Goal: Information Seeking & Learning: Learn about a topic

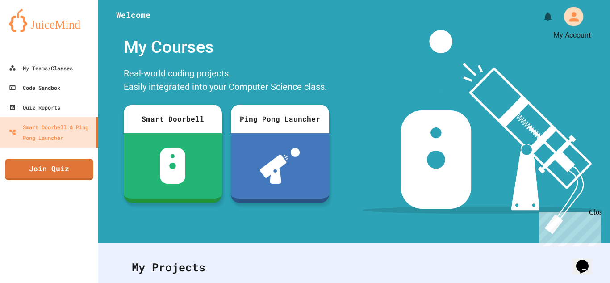
click at [572, 16] on icon "My Account" at bounding box center [573, 16] width 14 height 14
click at [356, 282] on div at bounding box center [305, 283] width 610 height 0
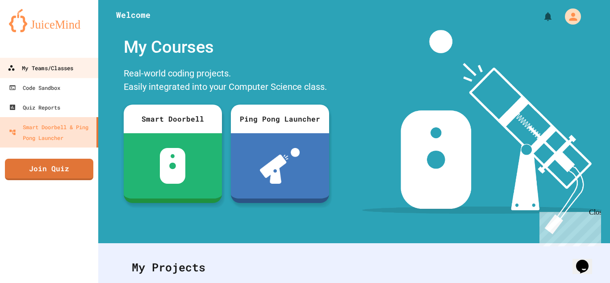
click at [49, 67] on div "My Teams/Classes" at bounding box center [41, 67] width 66 height 11
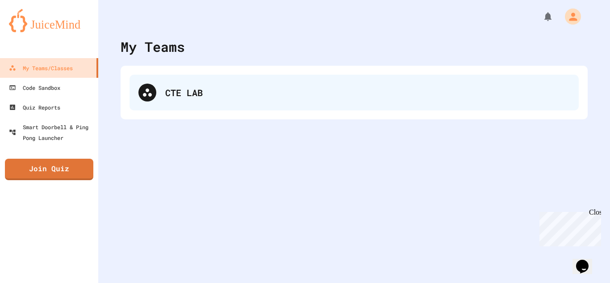
click at [163, 89] on div "CTE LAB" at bounding box center [353, 93] width 449 height 36
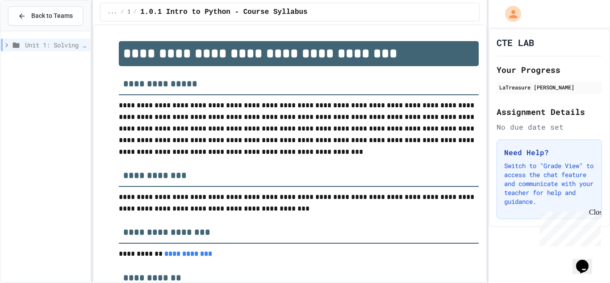
click at [58, 48] on span "Unit 1: Solving Problems in Computer Science" at bounding box center [56, 44] width 62 height 9
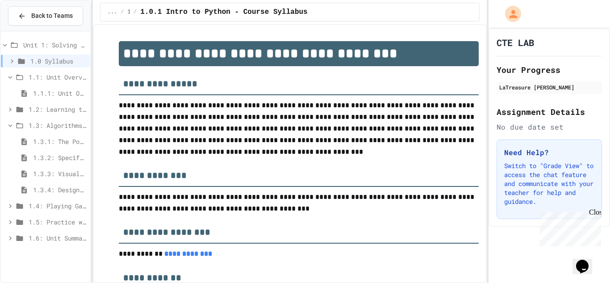
click at [66, 75] on span "1.1: Unit Overview" at bounding box center [58, 76] width 58 height 9
click at [58, 73] on span "1.1: Unit Overview" at bounding box center [58, 76] width 58 height 9
click at [59, 74] on span "1.1: Unit Overview" at bounding box center [58, 76] width 58 height 9
click at [63, 94] on span "1.2: Learning to Solve Hard Problems" at bounding box center [58, 92] width 58 height 9
click at [68, 108] on span "1.2.1: The Growth Mindset" at bounding box center [60, 108] width 54 height 9
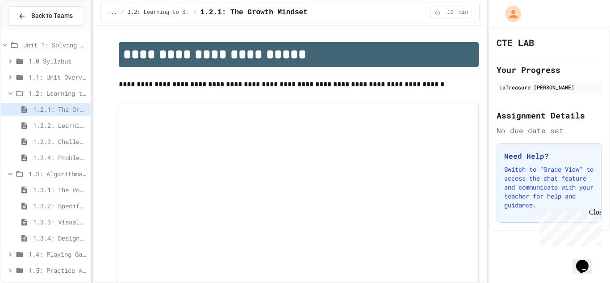
click at [55, 71] on div "1.1: Unit Overview" at bounding box center [45, 77] width 89 height 13
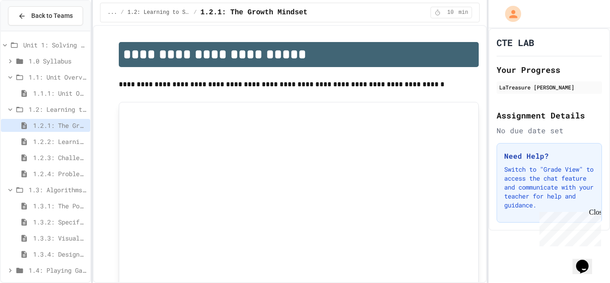
click at [59, 88] on span "1.1.1: Unit Overview" at bounding box center [60, 92] width 54 height 9
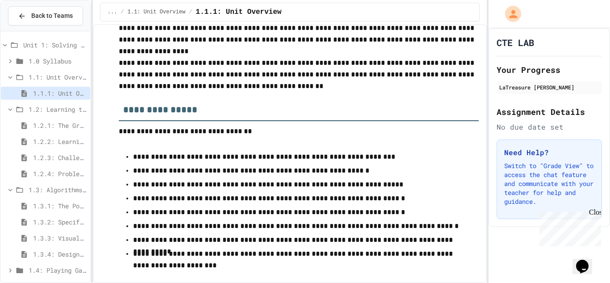
scroll to position [84, 0]
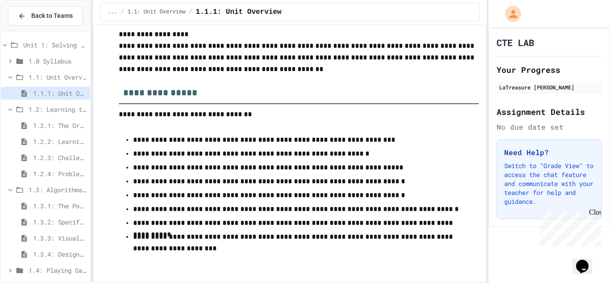
click at [49, 107] on span "1.2: Learning to Solve Hard Problems" at bounding box center [58, 108] width 58 height 9
click at [43, 124] on span "1.3: Algorithms - from Pseudocode to Flowcharts" at bounding box center [58, 125] width 58 height 9
click at [49, 111] on span "1.2: Learning to Solve Hard Problems" at bounding box center [58, 108] width 58 height 9
click at [51, 127] on span "1.2.1: The Growth Mindset" at bounding box center [60, 125] width 54 height 9
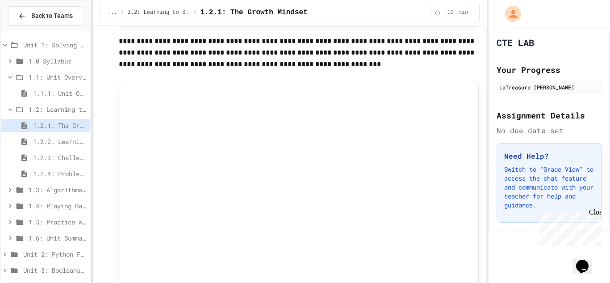
scroll to position [310, 0]
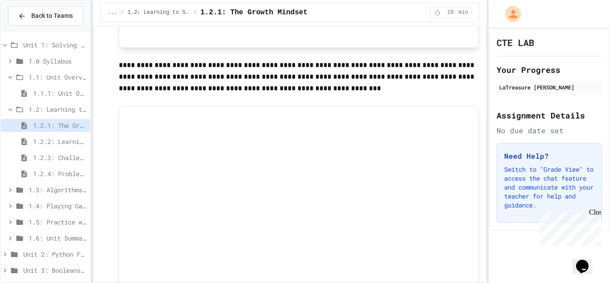
click at [3, 46] on icon at bounding box center [5, 45] width 8 height 8
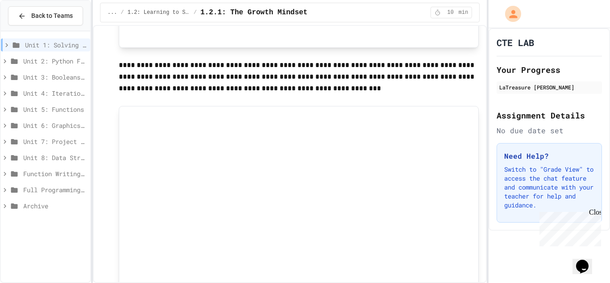
click at [54, 45] on span "Unit 1: Solving Problems in Computer Science" at bounding box center [56, 44] width 62 height 9
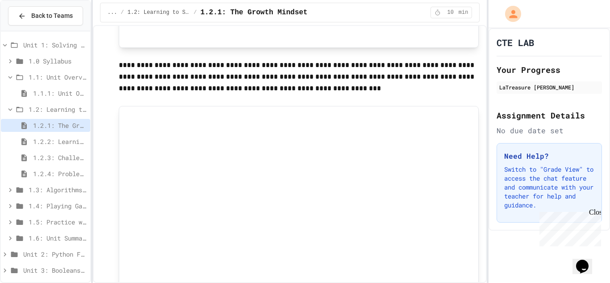
click at [9, 62] on icon at bounding box center [10, 61] width 8 height 8
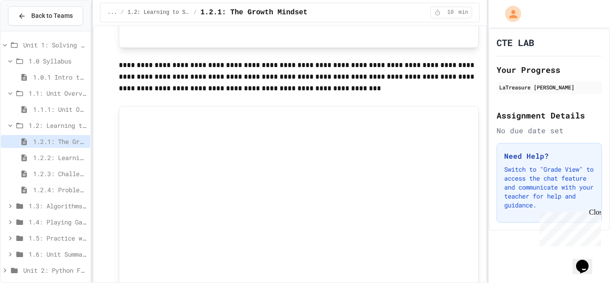
click at [40, 58] on span "1.0 Syllabus" at bounding box center [58, 60] width 58 height 9
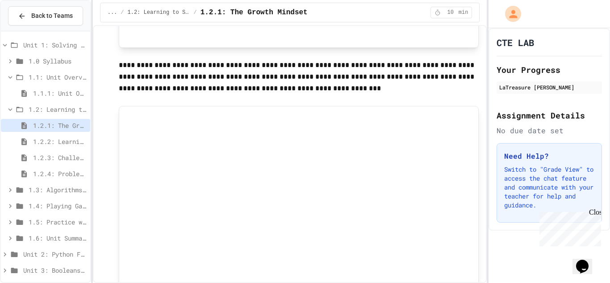
click at [52, 64] on span "1.0 Syllabus" at bounding box center [58, 60] width 58 height 9
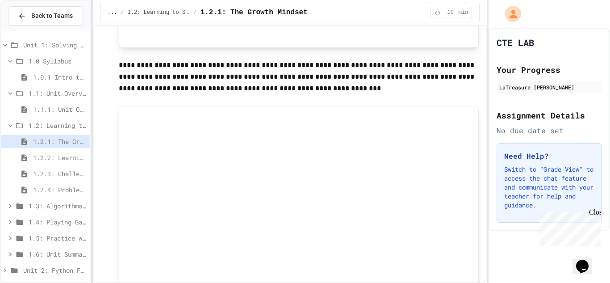
click at [47, 61] on span "1.0 Syllabus" at bounding box center [58, 60] width 58 height 9
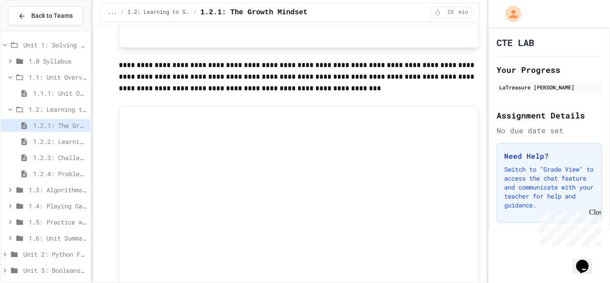
click at [41, 50] on div "Unit 1: Solving Problems in Computer Science" at bounding box center [45, 44] width 89 height 13
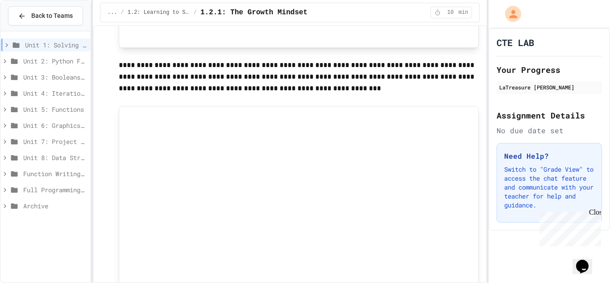
click at [25, 54] on div "Unit 2: Python Fundamentals" at bounding box center [45, 60] width 89 height 13
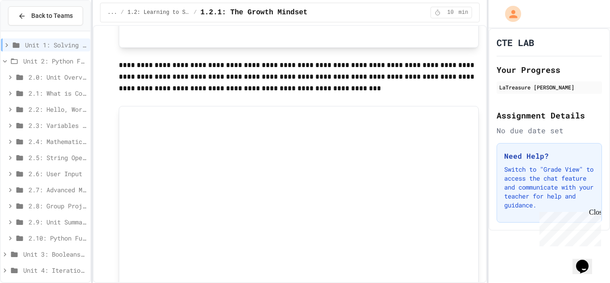
click at [48, 44] on span "Unit 1: Solving Problems in Computer Science" at bounding box center [56, 44] width 62 height 9
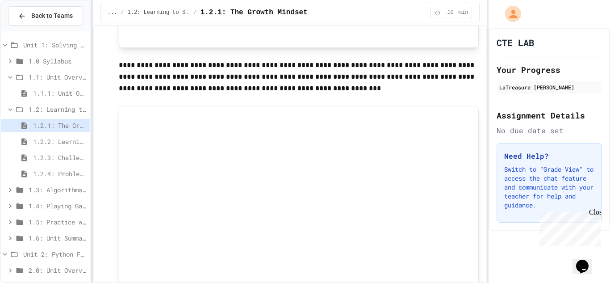
click at [52, 73] on span "1.1: Unit Overview" at bounding box center [58, 76] width 58 height 9
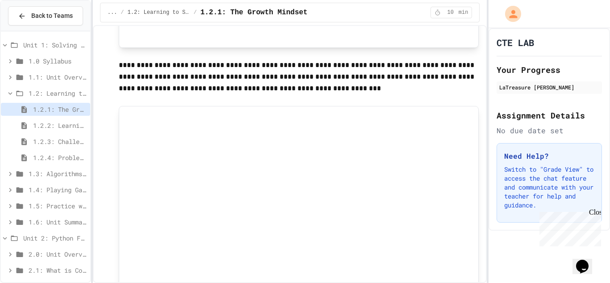
click at [53, 46] on span "Unit 1: Solving Problems in Computer Science" at bounding box center [54, 44] width 63 height 9
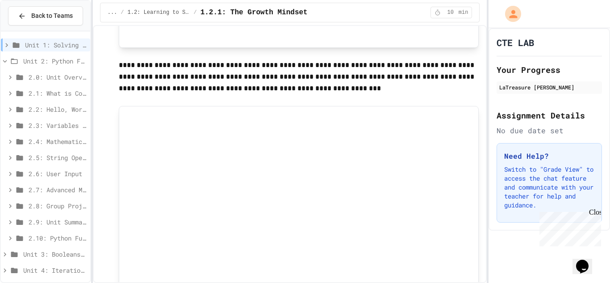
click at [60, 47] on span "Unit 1: Solving Problems in Computer Science" at bounding box center [56, 44] width 62 height 9
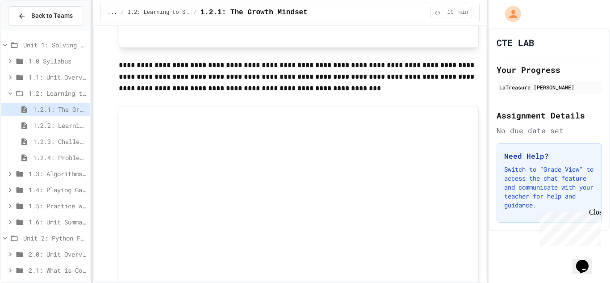
click at [66, 42] on span "Unit 1: Solving Problems in Computer Science" at bounding box center [54, 44] width 63 height 9
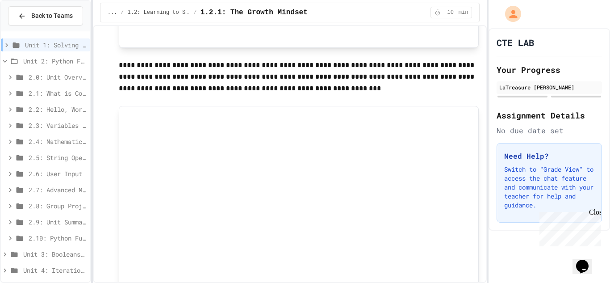
click at [66, 42] on span "Unit 1: Solving Problems in Computer Science" at bounding box center [56, 44] width 62 height 9
